Goal: Information Seeking & Learning: Learn about a topic

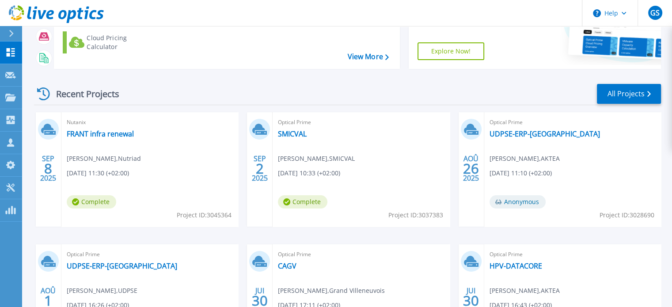
scroll to position [42, 0]
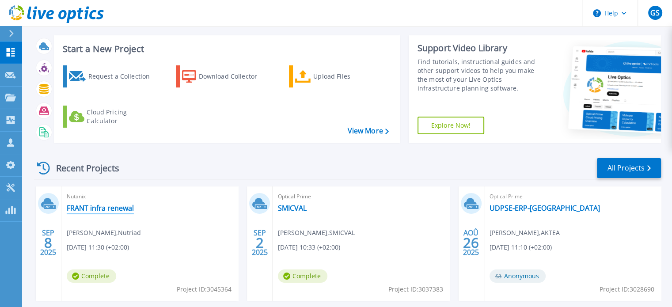
click at [118, 205] on link "FRANT infra renewal" at bounding box center [100, 208] width 67 height 9
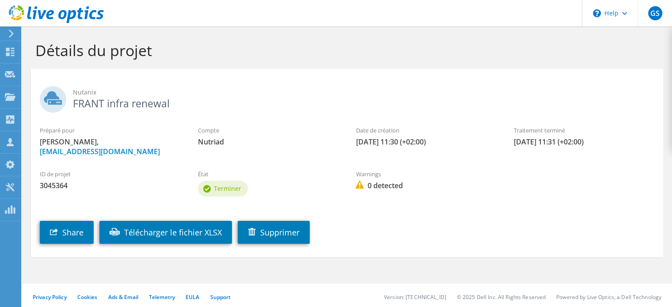
scroll to position [3, 0]
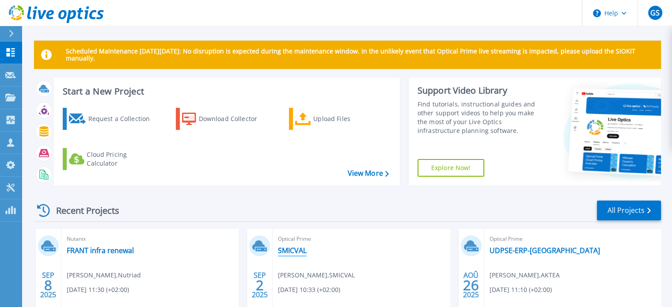
click at [296, 247] on link "SMICVAL" at bounding box center [292, 250] width 29 height 9
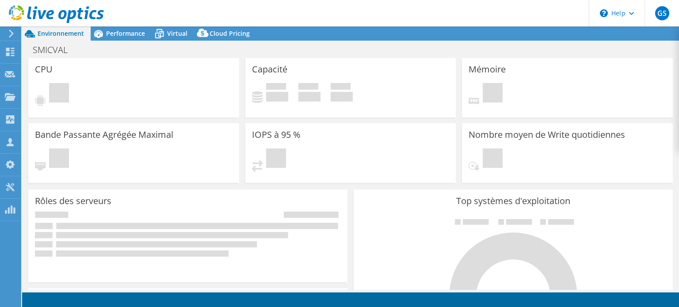
select select "USD"
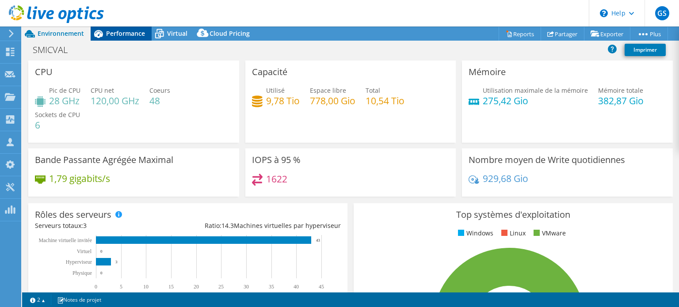
click at [129, 30] on span "Performance" at bounding box center [125, 33] width 39 height 8
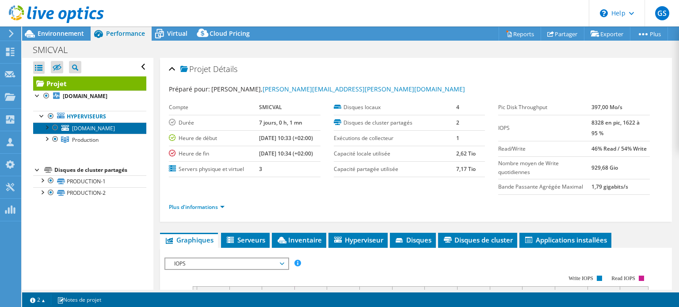
click at [103, 130] on span "esx-dmz1.smicval.fr" at bounding box center [93, 129] width 43 height 8
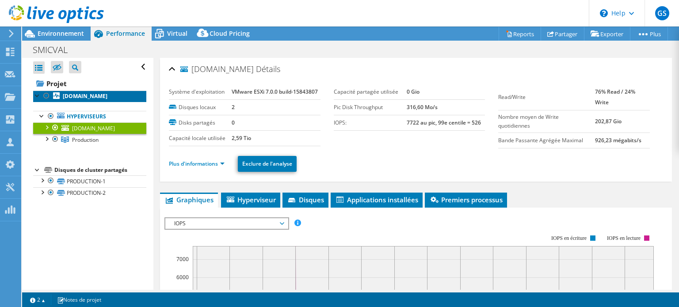
click at [95, 98] on b "esx-prd2.smicval.fr" at bounding box center [85, 96] width 45 height 8
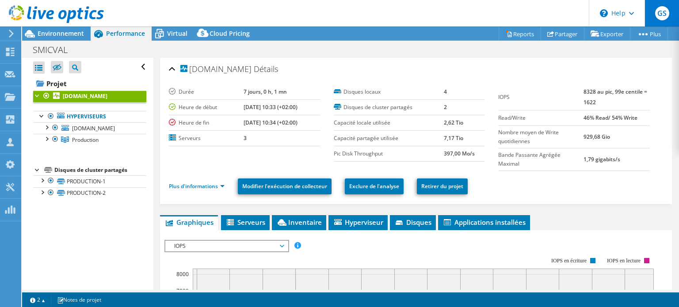
click at [665, 11] on span "GS" at bounding box center [662, 13] width 14 height 14
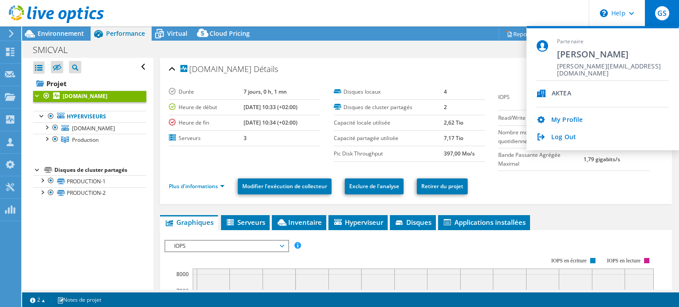
click at [373, 41] on div "SMICVAL Imprimer" at bounding box center [350, 49] width 657 height 17
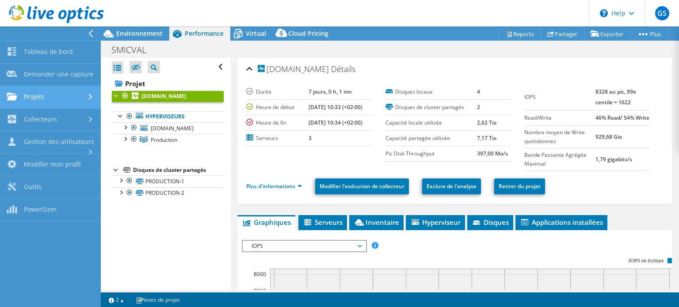
click at [64, 99] on link "Projets" at bounding box center [50, 97] width 101 height 23
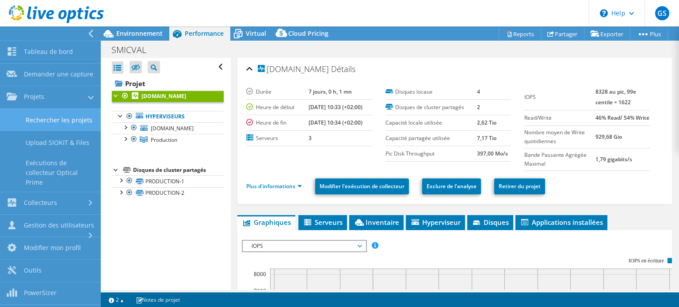
click at [69, 125] on link "Rechercher les projets" at bounding box center [50, 120] width 101 height 23
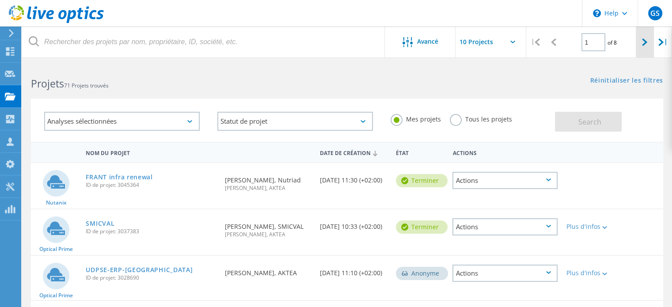
click at [643, 42] on icon at bounding box center [644, 42] width 5 height 8
type input "2"
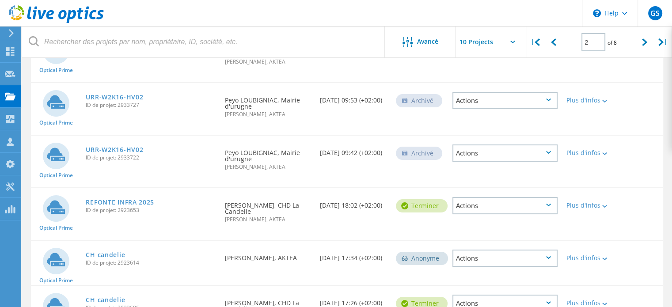
scroll to position [177, 0]
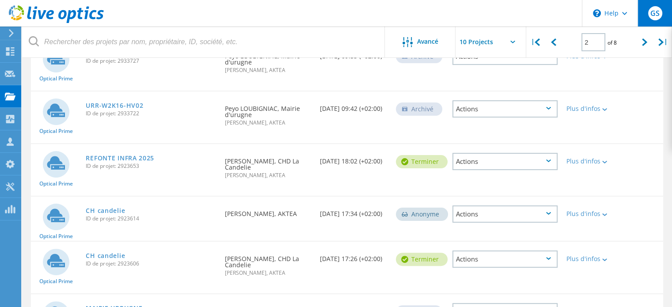
click at [658, 7] on div "GS" at bounding box center [655, 13] width 34 height 27
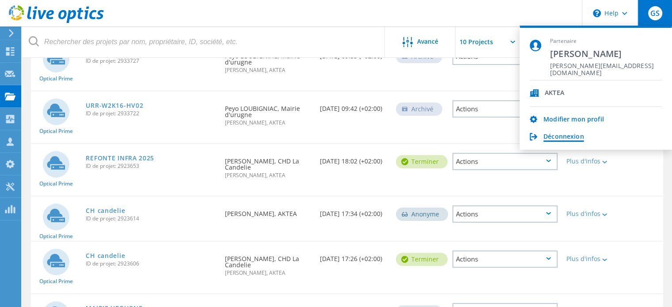
click at [567, 136] on link "Déconnexion" at bounding box center [563, 137] width 41 height 8
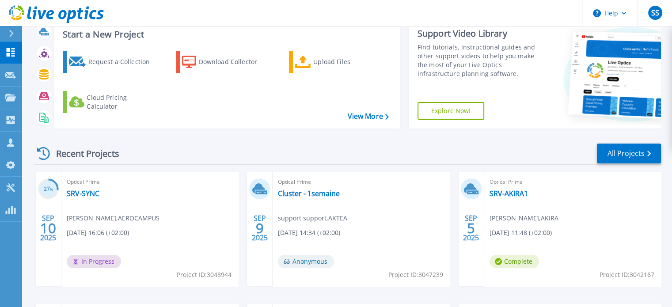
scroll to position [177, 0]
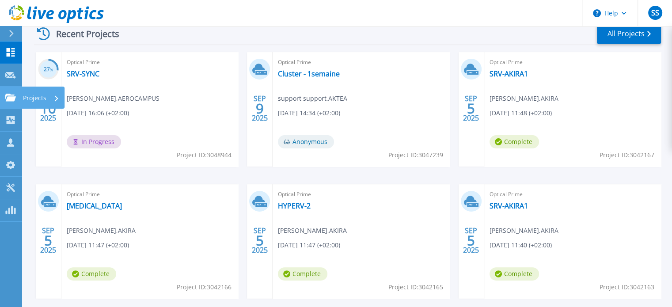
click at [8, 94] on icon at bounding box center [10, 98] width 11 height 8
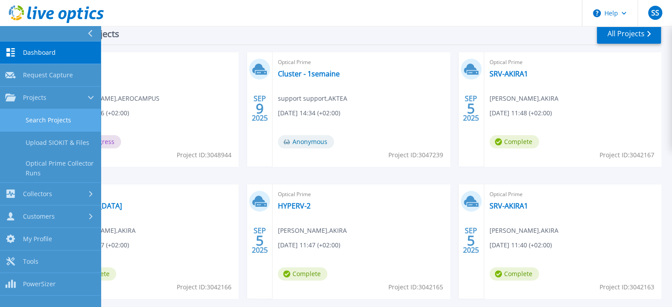
click at [50, 124] on link "Search Projects" at bounding box center [50, 120] width 101 height 23
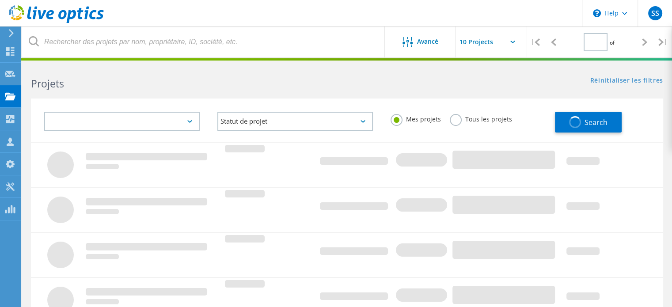
type input "2"
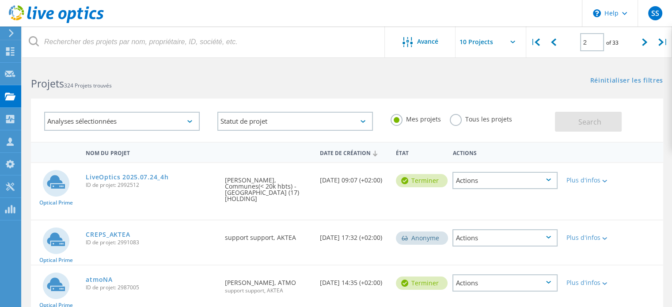
click at [141, 122] on div "Analyses sélectionnées" at bounding box center [122, 121] width 156 height 19
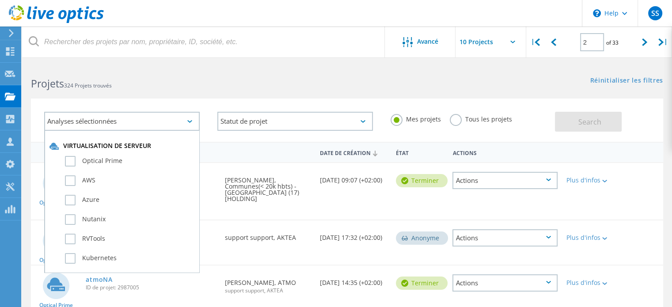
click at [147, 87] on h2 "Projets 324 Projets trouvés" at bounding box center [184, 83] width 307 height 15
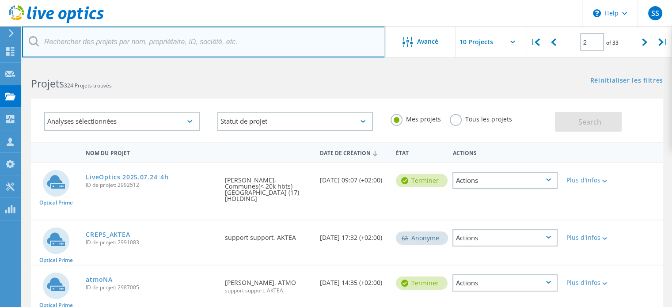
click at [155, 42] on input "text" at bounding box center [203, 42] width 363 height 31
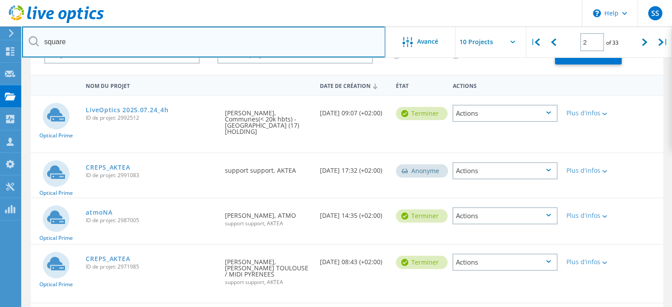
scroll to position [44, 0]
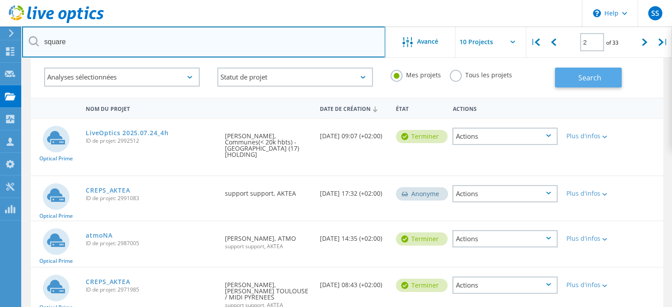
type input "square"
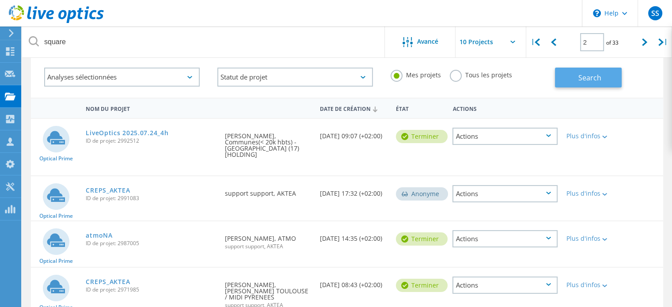
click at [575, 86] on button "Search" at bounding box center [588, 78] width 67 height 20
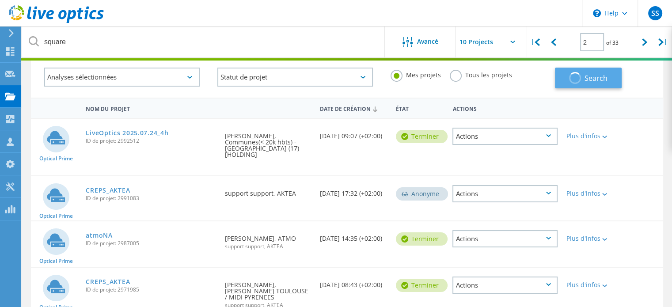
type input "1"
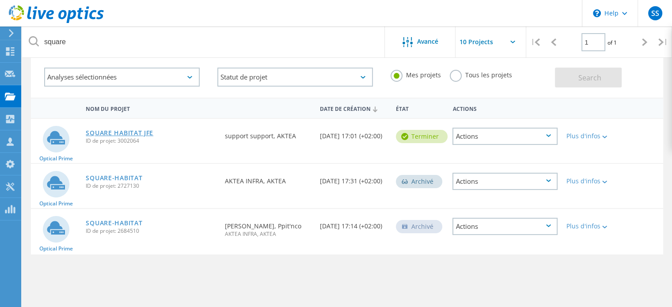
click at [113, 131] on link "SQUARE HABITAT JFE" at bounding box center [120, 133] width 68 height 6
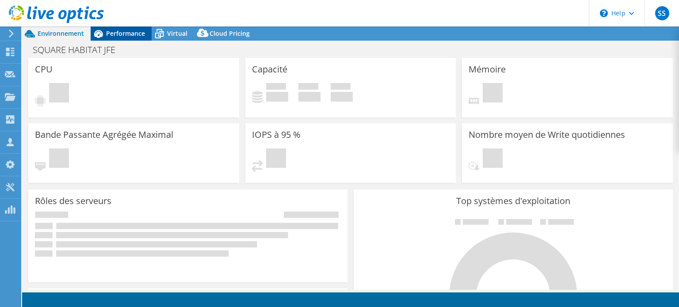
select select "EULondon"
select select "USD"
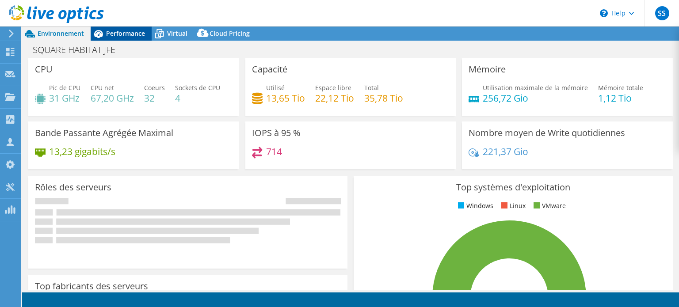
click at [105, 33] on icon at bounding box center [98, 33] width 15 height 15
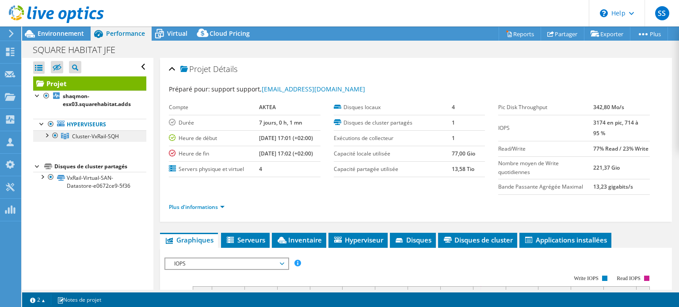
click at [82, 133] on span "Cluster-VxRail-SQH" at bounding box center [95, 137] width 47 height 8
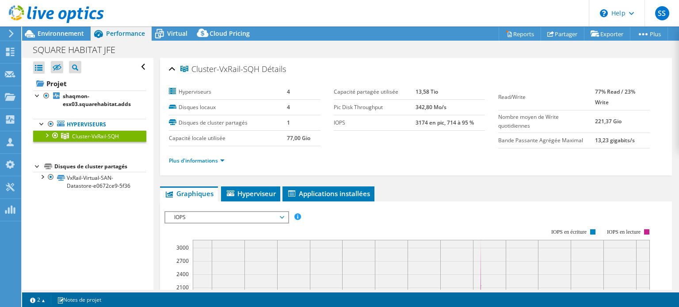
click at [51, 134] on div at bounding box center [55, 135] width 9 height 11
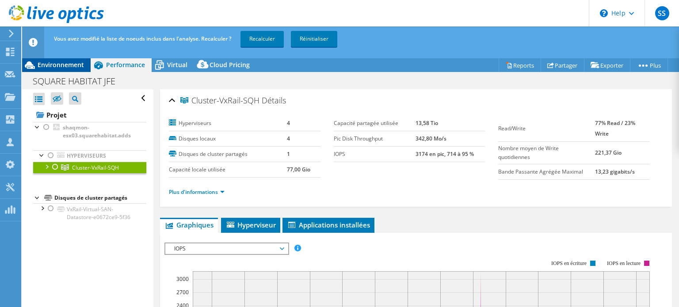
click at [80, 65] on span "Environnement" at bounding box center [61, 65] width 46 height 8
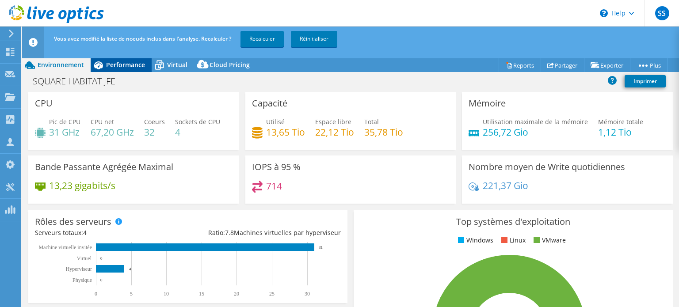
click at [119, 64] on span "Performance" at bounding box center [125, 65] width 39 height 8
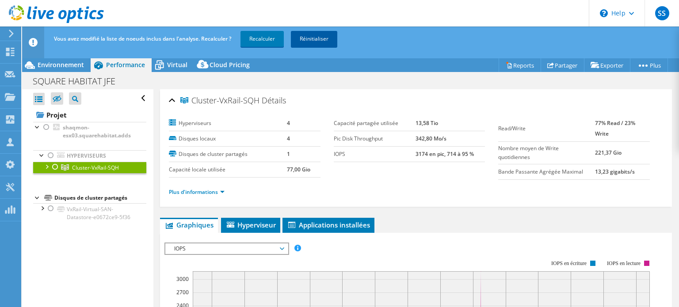
click at [323, 36] on link "Réinitialiser" at bounding box center [314, 39] width 46 height 16
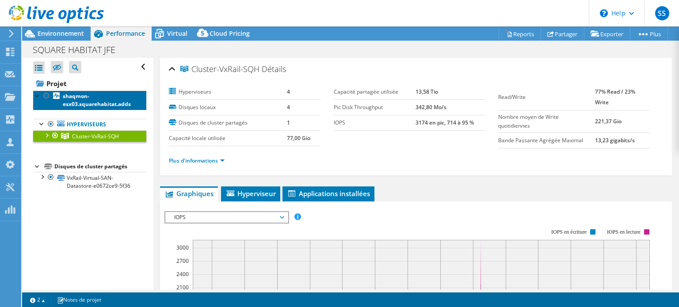
click at [89, 101] on b "shaqmon-esx03.squarehabitat.adds" at bounding box center [97, 99] width 68 height 15
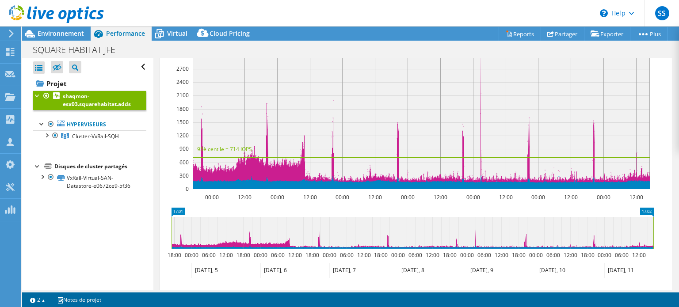
scroll to position [133, 0]
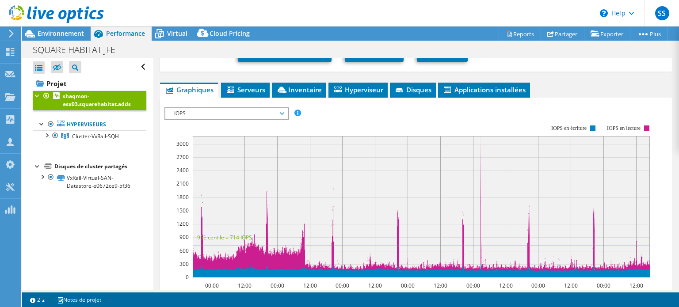
click at [203, 112] on span "IOPS" at bounding box center [227, 113] width 114 height 11
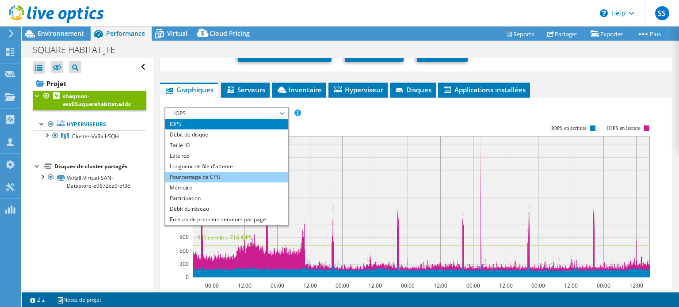
click at [203, 175] on li "Pourcentage de CPU" at bounding box center [226, 177] width 122 height 11
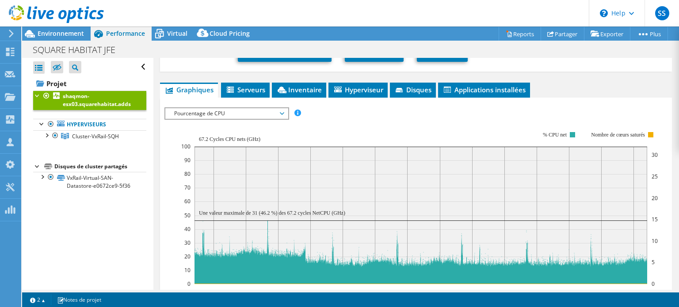
click at [244, 115] on span "Pourcentage de CPU" at bounding box center [227, 113] width 114 height 11
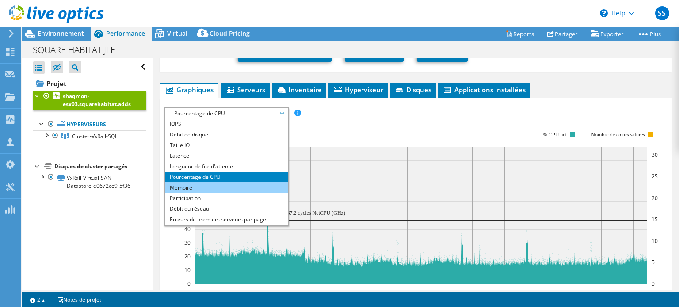
click at [224, 190] on li "Mémoire" at bounding box center [226, 187] width 122 height 11
